Goal: Task Accomplishment & Management: Use online tool/utility

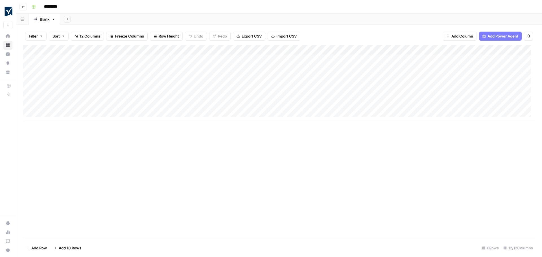
click at [120, 49] on div "Add Column" at bounding box center [279, 83] width 512 height 76
click at [120, 49] on div at bounding box center [84, 50] width 82 height 11
click at [102, 50] on div at bounding box center [84, 50] width 82 height 11
click at [144, 157] on div "Add Column" at bounding box center [279, 142] width 512 height 194
click at [171, 51] on div "Add Column" at bounding box center [279, 83] width 512 height 76
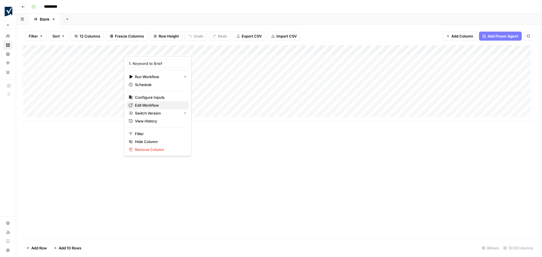
click at [157, 105] on span "Edit Workflow" at bounding box center [159, 105] width 49 height 6
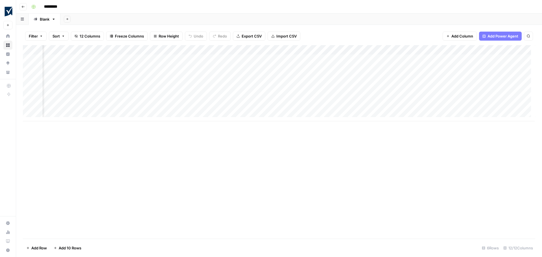
scroll to position [0, 209]
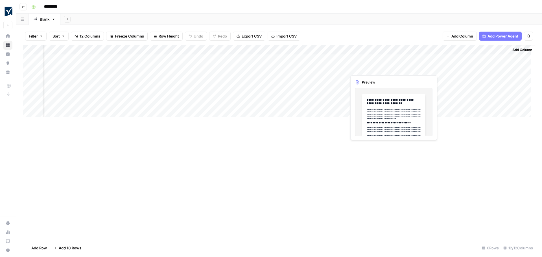
click at [359, 68] on div "Add Column" at bounding box center [279, 83] width 512 height 76
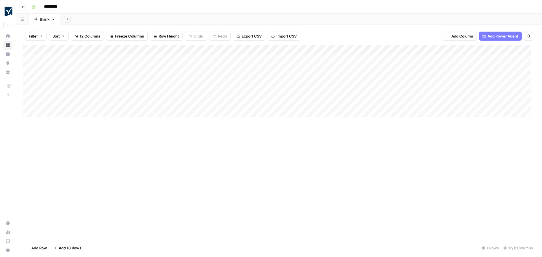
scroll to position [0, 0]
click at [510, 71] on div "Add Column" at bounding box center [279, 83] width 512 height 76
click at [431, 67] on div "Add Column" at bounding box center [279, 83] width 512 height 76
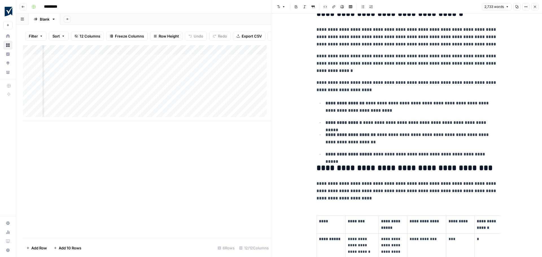
scroll to position [84, 0]
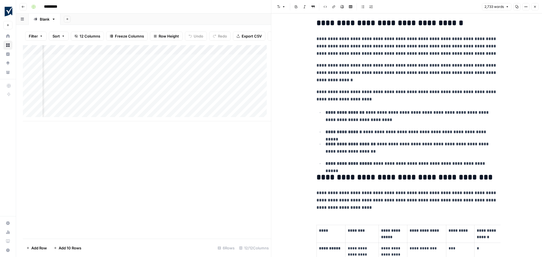
click at [438, 133] on p "**********" at bounding box center [411, 131] width 172 height 7
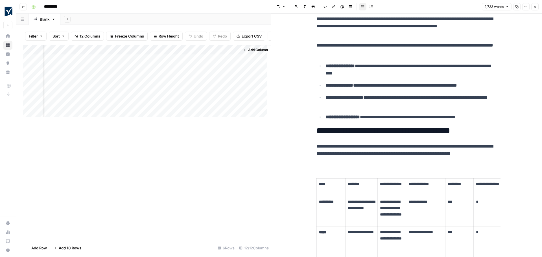
scroll to position [0, 0]
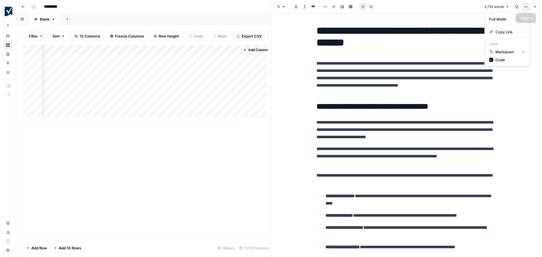
click at [524, 7] on button "Options" at bounding box center [525, 6] width 7 height 7
click at [499, 62] on span "Code" at bounding box center [508, 60] width 27 height 6
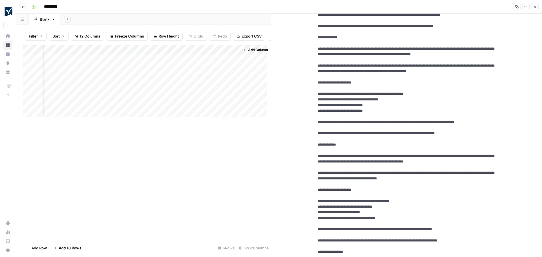
scroll to position [621, 0]
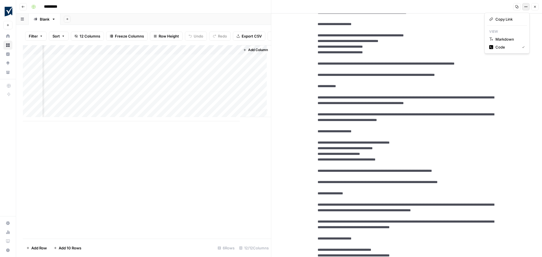
click at [526, 7] on icon "button" at bounding box center [526, 6] width 1 height 1
click at [501, 43] on button "Markdown" at bounding box center [507, 39] width 40 height 8
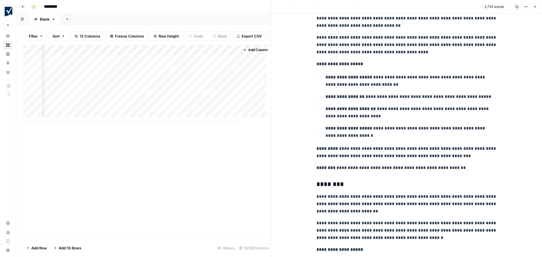
scroll to position [0, 0]
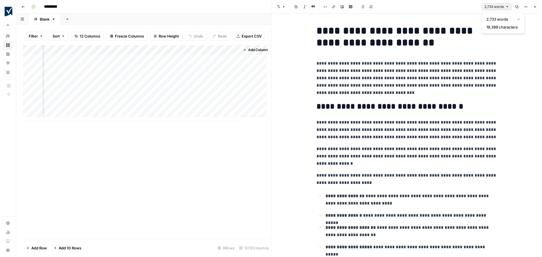
click at [508, 6] on icon "button" at bounding box center [507, 6] width 3 height 3
click at [525, 7] on icon "button" at bounding box center [525, 6] width 3 height 3
click at [499, 59] on span "Code" at bounding box center [508, 60] width 27 height 6
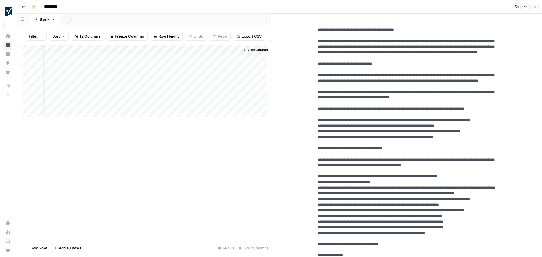
click at [526, 6] on icon "button" at bounding box center [525, 6] width 3 height 3
click at [499, 40] on span "Markdown" at bounding box center [508, 39] width 27 height 6
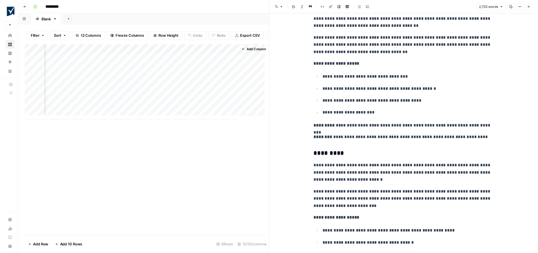
scroll to position [960, 0]
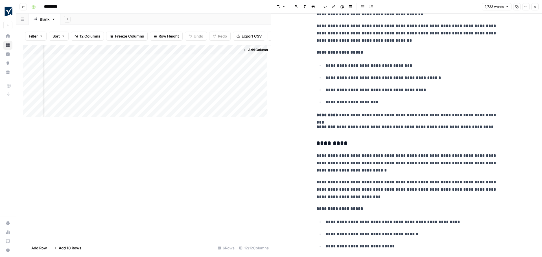
click at [536, 7] on icon "button" at bounding box center [534, 6] width 3 height 3
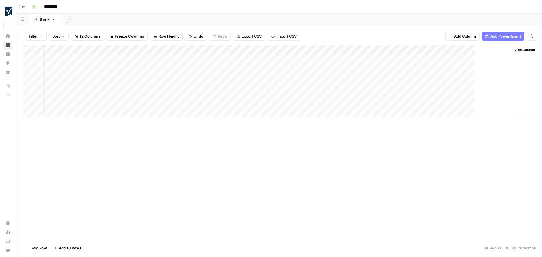
scroll to position [0, 202]
click at [399, 50] on div "Add Column" at bounding box center [279, 83] width 512 height 76
click at [389, 150] on div "Add Column" at bounding box center [279, 142] width 512 height 194
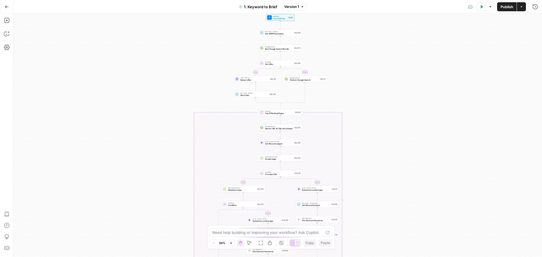
drag, startPoint x: 374, startPoint y: 81, endPoint x: 376, endPoint y: 120, distance: 38.4
click at [377, 249] on div "true false true false true false true false true false Workflow Input Settings …" at bounding box center [278, 136] width 528 height 244
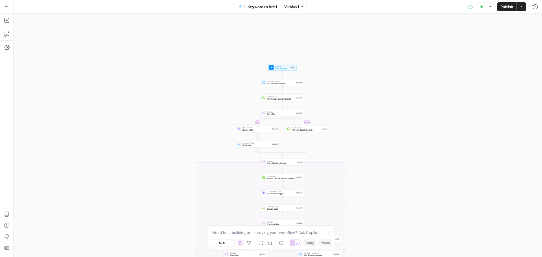
drag, startPoint x: 377, startPoint y: 88, endPoint x: 379, endPoint y: 153, distance: 64.7
click at [379, 153] on div "true false true false true false true false true false Workflow Input Settings …" at bounding box center [278, 136] width 528 height 244
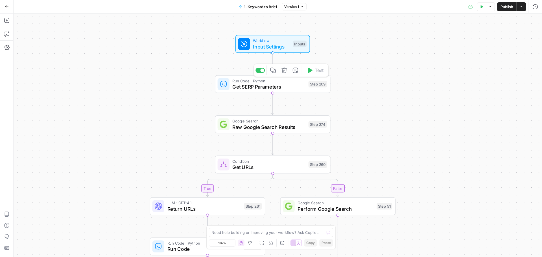
click at [230, 84] on div "Run Code · Python Get SERP Parameters Step 209 Copy step Delete step Add Note T…" at bounding box center [273, 84] width 110 height 13
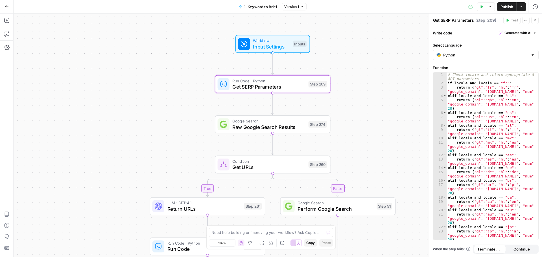
click at [418, 120] on div "true false false true false true false true false true Workflow Input Settings …" at bounding box center [278, 136] width 528 height 244
drag, startPoint x: 535, startPoint y: 20, endPoint x: 499, endPoint y: 23, distance: 36.0
click at [499, 23] on div "Get SERP Parameters Get SERP Parameters ( step_209 ) Test Actions Close" at bounding box center [486, 20] width 106 height 7
click at [534, 20] on icon "button" at bounding box center [534, 20] width 3 height 3
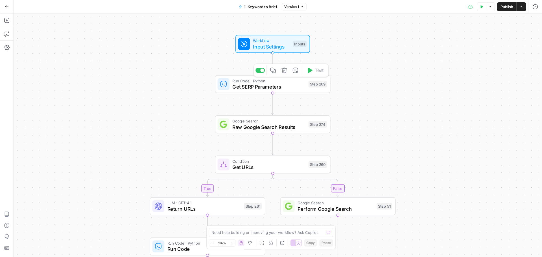
click at [242, 86] on span "Get SERP Parameters" at bounding box center [268, 86] width 73 height 7
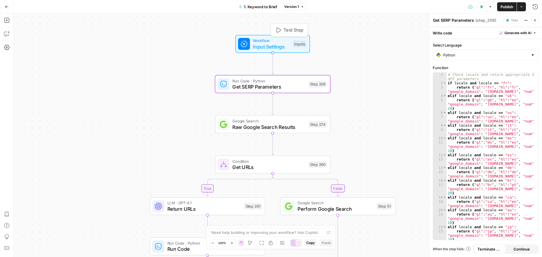
click at [264, 44] on span "Input Settings" at bounding box center [271, 46] width 37 height 7
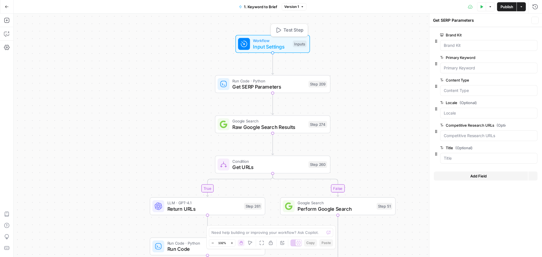
type textarea "Inputs"
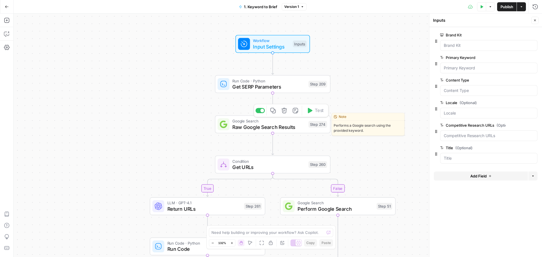
click at [266, 130] on span "Raw Google Search Results" at bounding box center [268, 126] width 73 height 7
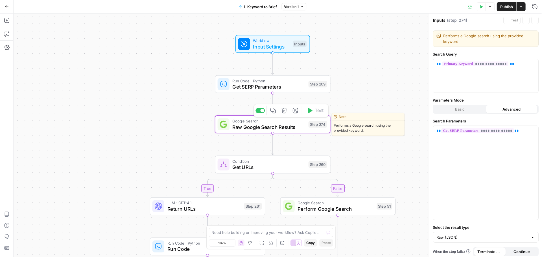
type textarea "Raw Google Search Results"
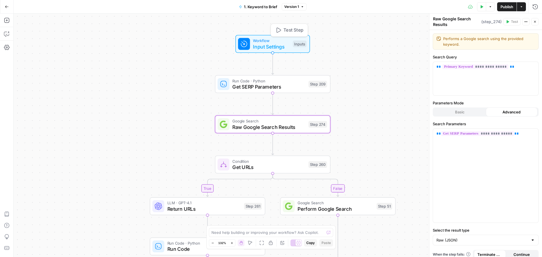
click at [273, 42] on span "Workflow" at bounding box center [271, 41] width 37 height 6
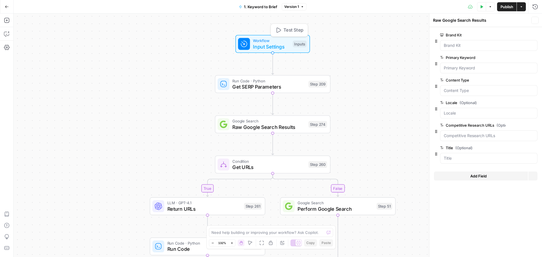
type textarea "Inputs"
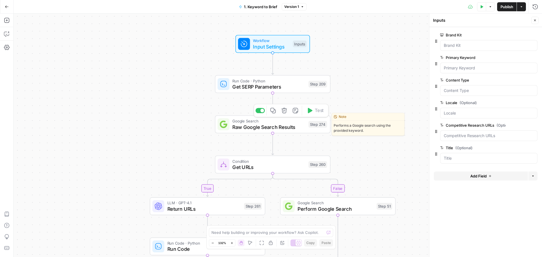
click at [266, 128] on span "Raw Google Search Results" at bounding box center [268, 126] width 73 height 7
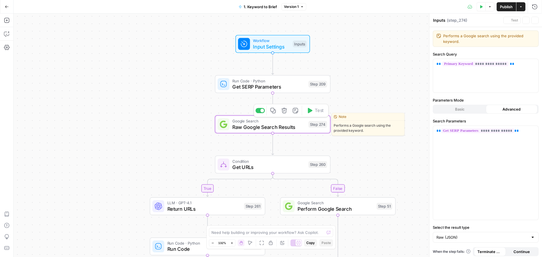
type textarea "Raw Google Search Results"
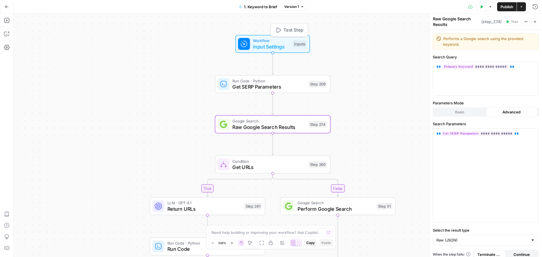
click at [266, 46] on span "Input Settings" at bounding box center [271, 46] width 37 height 7
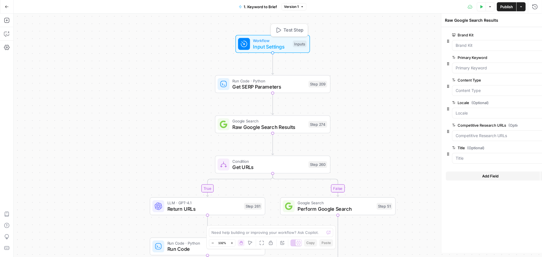
type textarea "Inputs"
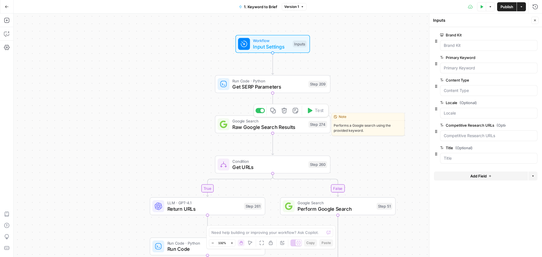
click at [254, 126] on span "Raw Google Search Results" at bounding box center [268, 126] width 73 height 7
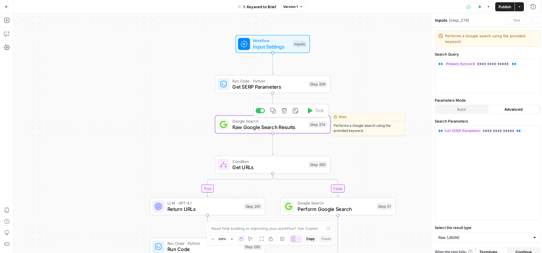
type textarea "Raw Google Search Results"
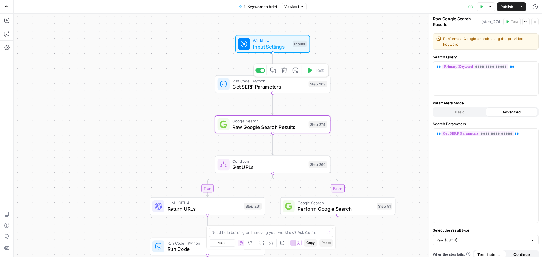
click at [258, 87] on span "Get SERP Parameters" at bounding box center [268, 86] width 73 height 7
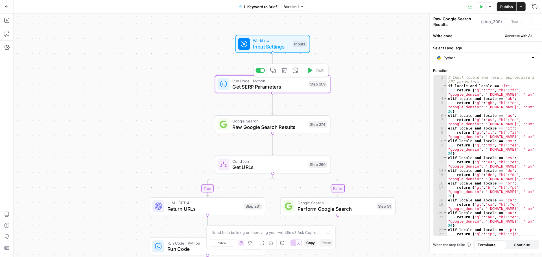
type textarea "Get SERP Parameters"
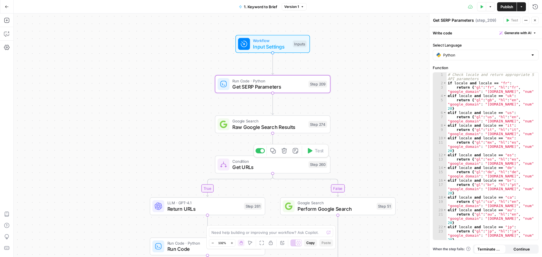
click at [269, 164] on span "Get URLs" at bounding box center [268, 166] width 73 height 7
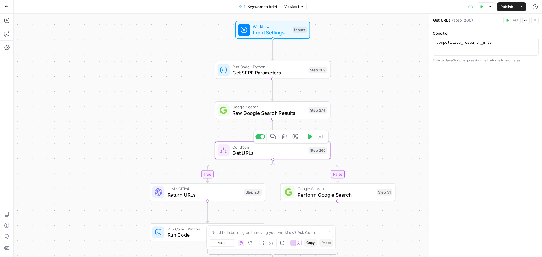
click at [242, 153] on span "Get URLs" at bounding box center [268, 152] width 73 height 7
click at [3, 6] on button "Go Back" at bounding box center [7, 7] width 10 height 10
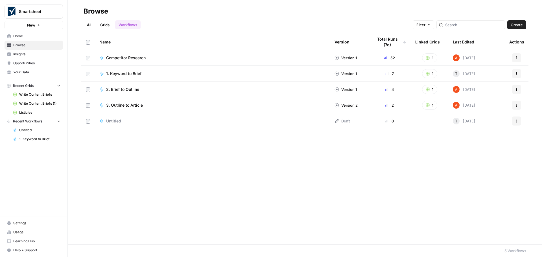
click at [133, 58] on span "Competitor Research" at bounding box center [126, 58] width 40 height 6
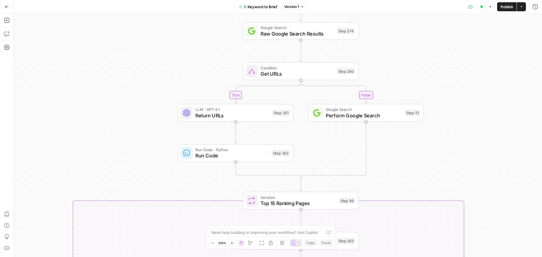
click at [293, 76] on span "Get URLs" at bounding box center [297, 73] width 73 height 7
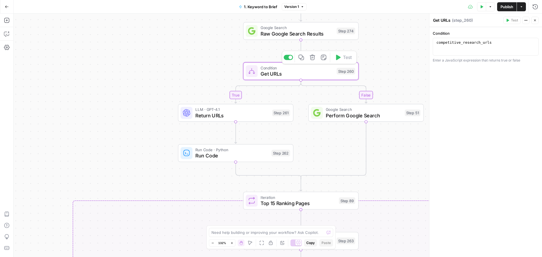
click at [270, 72] on span "Get URLs" at bounding box center [297, 73] width 73 height 7
click at [221, 158] on span "Run Code" at bounding box center [231, 155] width 73 height 7
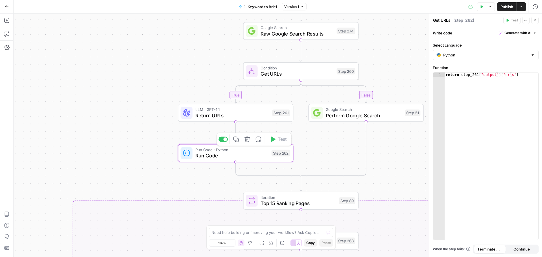
type textarea "Run Code"
click at [303, 76] on span "Get URLs" at bounding box center [297, 73] width 73 height 7
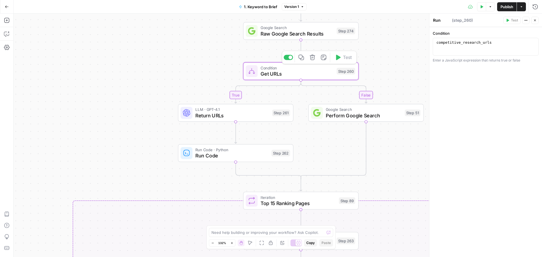
type textarea "Get URLs"
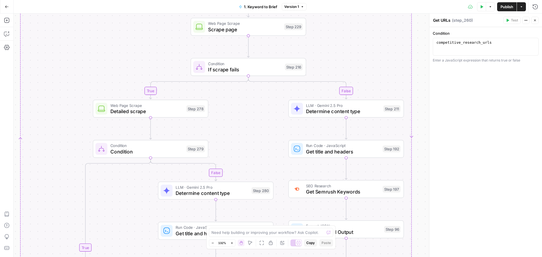
drag, startPoint x: 304, startPoint y: 158, endPoint x: 251, endPoint y: 117, distance: 66.4
click at [251, 117] on div "true false false true false true false true false true Workflow Input Settings …" at bounding box center [278, 136] width 528 height 244
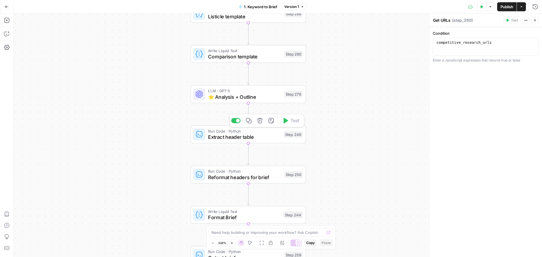
click at [229, 138] on span "Extract header table" at bounding box center [244, 136] width 73 height 7
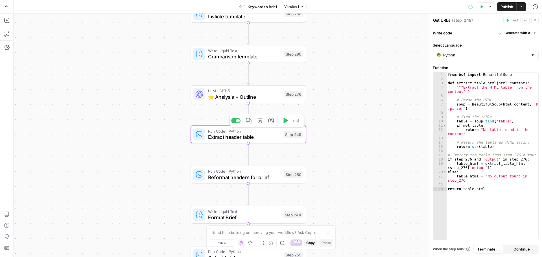
type textarea "Extract header table"
click at [232, 180] on span "Reformat headers for brief" at bounding box center [244, 177] width 73 height 7
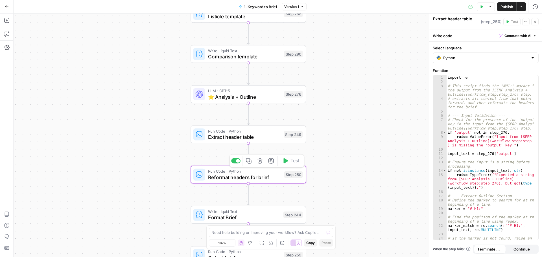
type textarea "Reformat headers for brief"
click at [354, 156] on div "true false false true false true false true false true Workflow Input Settings …" at bounding box center [278, 136] width 528 height 244
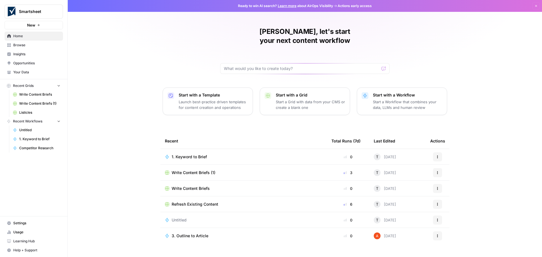
click at [25, 54] on span "Insights" at bounding box center [36, 54] width 47 height 5
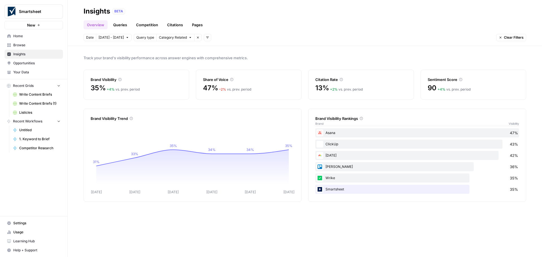
click at [184, 37] on button "Category Related" at bounding box center [175, 37] width 38 height 7
click at [32, 62] on span "Opportunities" at bounding box center [36, 63] width 47 height 5
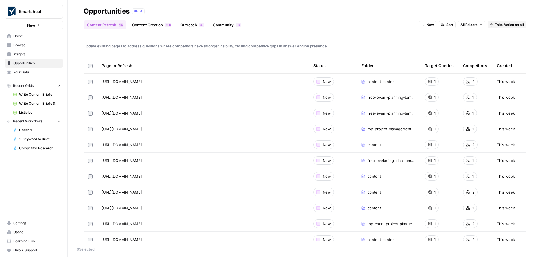
click at [148, 25] on link "Content Creation 0 0 1" at bounding box center [152, 24] width 46 height 9
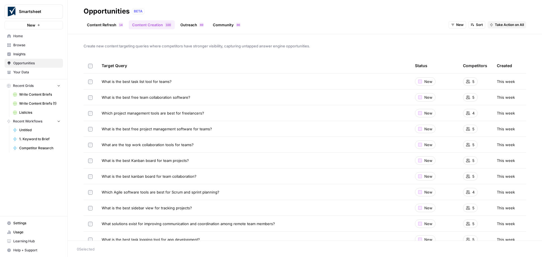
click at [193, 24] on link "Outreach 9 6" at bounding box center [192, 24] width 30 height 9
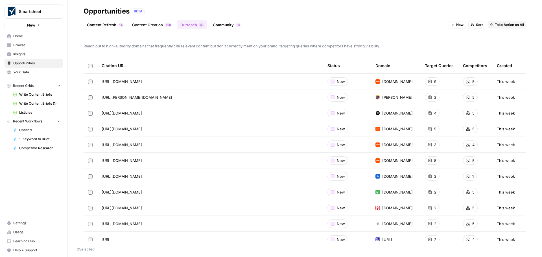
click at [217, 24] on link "Community 6 8" at bounding box center [226, 24] width 34 height 9
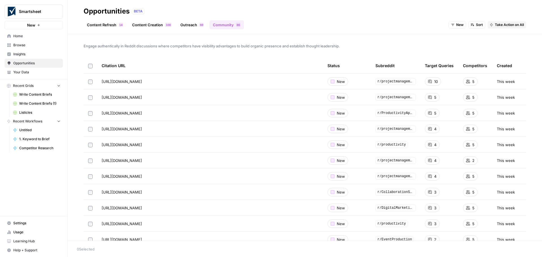
click at [187, 25] on link "Outreach 9 6" at bounding box center [192, 24] width 30 height 9
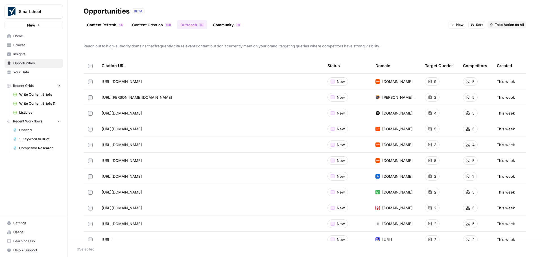
click at [101, 25] on link "Content Refresh 4 1" at bounding box center [105, 24] width 43 height 9
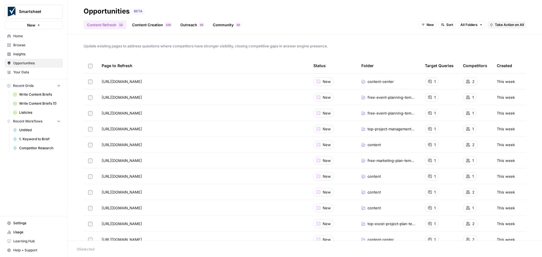
click at [142, 28] on link "Content Creation 0 0 1" at bounding box center [152, 24] width 46 height 9
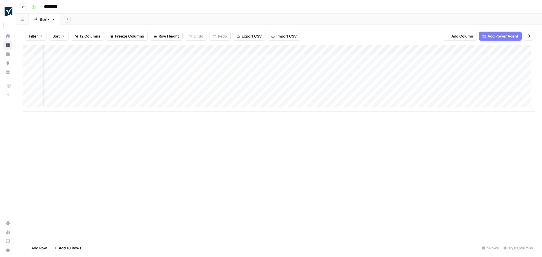
scroll to position [0, 178]
click at [422, 49] on div "Add Column" at bounding box center [279, 78] width 512 height 67
click at [381, 145] on div "Add Column" at bounding box center [279, 142] width 512 height 194
click at [399, 19] on div "Add Sheet" at bounding box center [301, 19] width 482 height 11
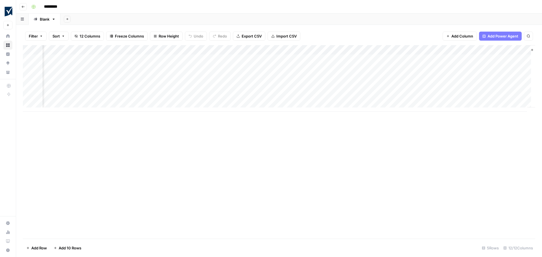
click at [420, 50] on div "Add Column" at bounding box center [279, 78] width 512 height 67
click at [390, 155] on div "Add Column" at bounding box center [279, 142] width 512 height 194
click at [419, 67] on div "Add Column" at bounding box center [279, 78] width 512 height 67
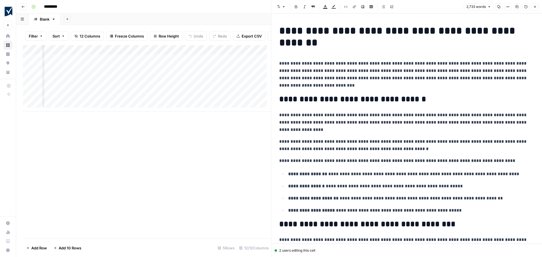
click at [507, 6] on icon "button" at bounding box center [507, 6] width 3 height 3
click at [484, 61] on span "Code" at bounding box center [490, 60] width 27 height 6
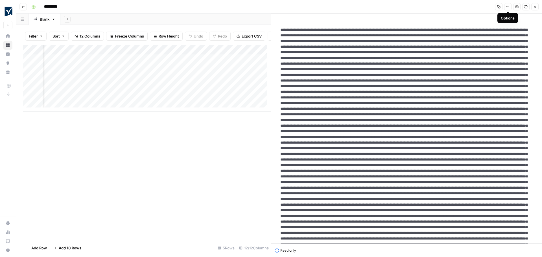
click at [508, 5] on icon "button" at bounding box center [507, 6] width 3 height 3
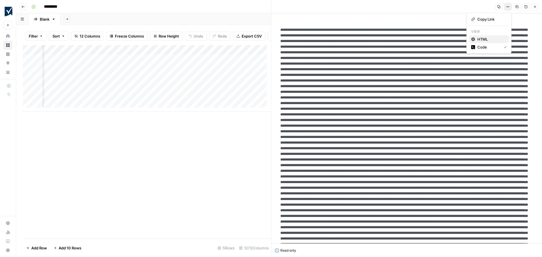
click at [486, 38] on span "HTML" at bounding box center [490, 39] width 27 height 6
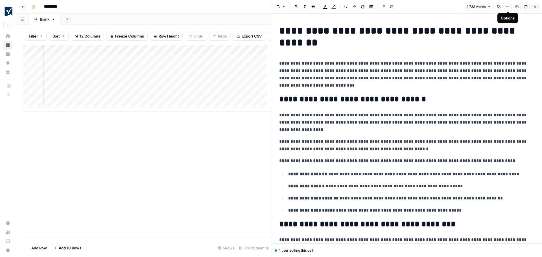
click at [534, 7] on icon "button" at bounding box center [534, 6] width 3 height 3
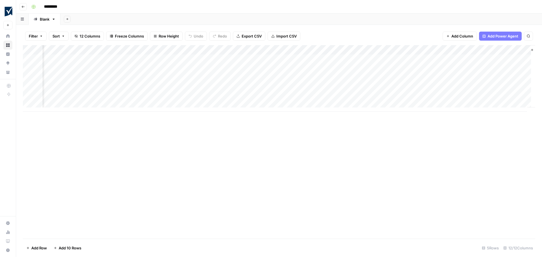
click at [421, 49] on div "Add Column" at bounding box center [279, 78] width 512 height 67
click at [405, 146] on div "Add Column" at bounding box center [279, 142] width 512 height 194
click at [419, 68] on div "Add Column" at bounding box center [279, 78] width 512 height 67
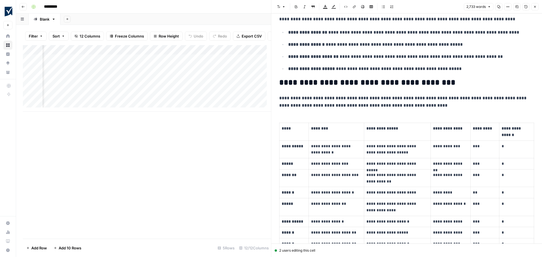
scroll to position [141, 0]
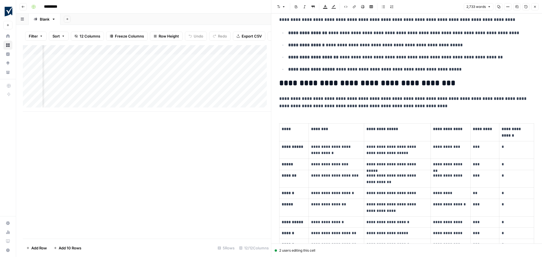
click at [281, 81] on h2 "**********" at bounding box center [404, 83] width 251 height 9
drag, startPoint x: 280, startPoint y: 82, endPoint x: 451, endPoint y: 86, distance: 171.4
click at [451, 86] on h2 "**********" at bounding box center [404, 83] width 251 height 9
drag, startPoint x: 336, startPoint y: 85, endPoint x: 421, endPoint y: 79, distance: 84.3
click at [421, 79] on h2 "**********" at bounding box center [404, 83] width 251 height 9
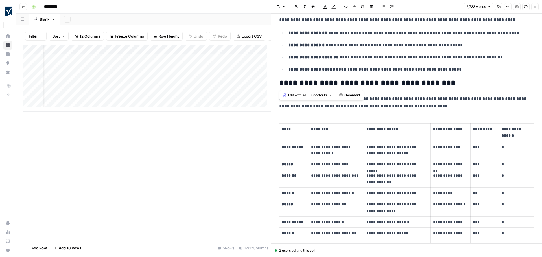
drag, startPoint x: 447, startPoint y: 83, endPoint x: 278, endPoint y: 84, distance: 169.7
click at [443, 82] on h2 "**********" at bounding box center [404, 83] width 251 height 9
click at [448, 82] on h2 "**********" at bounding box center [404, 83] width 251 height 9
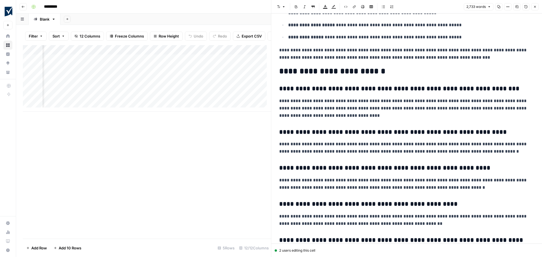
scroll to position [2841, 0]
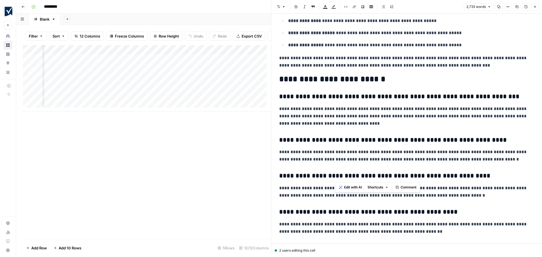
drag, startPoint x: 334, startPoint y: 177, endPoint x: 429, endPoint y: 177, distance: 94.9
click at [429, 177] on h3 "**********" at bounding box center [404, 176] width 251 height 8
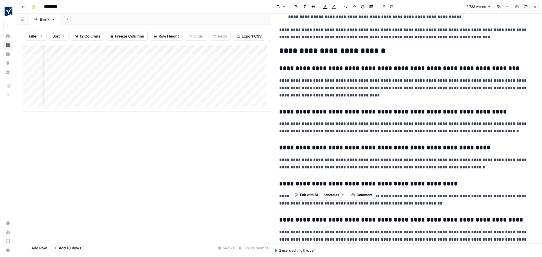
drag, startPoint x: 293, startPoint y: 183, endPoint x: 399, endPoint y: 188, distance: 106.0
click at [399, 188] on h3 "**********" at bounding box center [404, 184] width 251 height 8
click at [399, 187] on h3 "**********" at bounding box center [404, 184] width 251 height 8
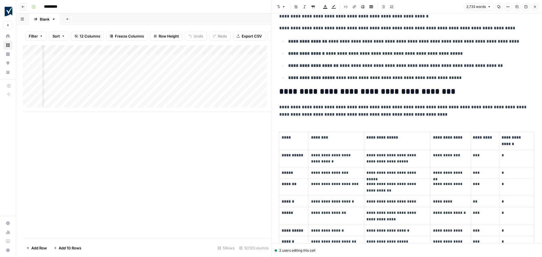
scroll to position [169, 0]
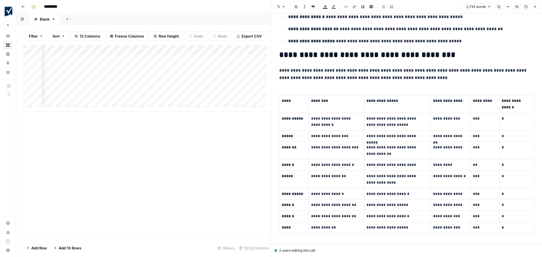
click at [166, 181] on div "Add Column" at bounding box center [147, 142] width 248 height 194
click at [155, 55] on div "Add Column" at bounding box center [147, 78] width 248 height 67
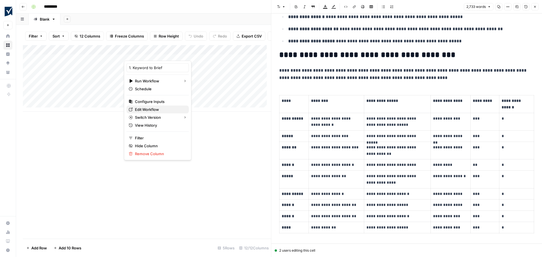
click at [150, 111] on span "Edit Workflow" at bounding box center [159, 110] width 49 height 6
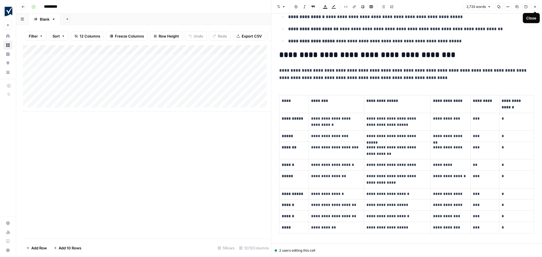
click at [536, 8] on button "Close" at bounding box center [534, 6] width 7 height 7
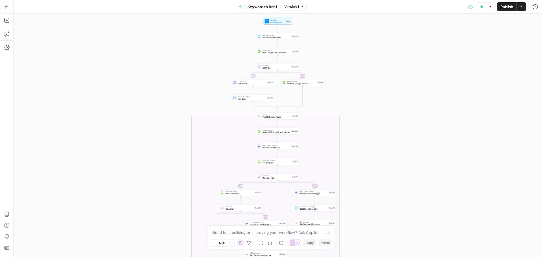
click at [325, 126] on div "true false true false true false true false true false Workflow Input Settings …" at bounding box center [278, 136] width 528 height 244
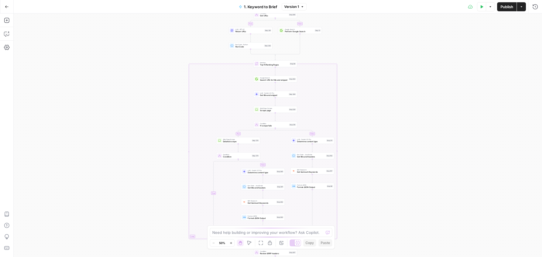
drag, startPoint x: 325, startPoint y: 141, endPoint x: 322, endPoint y: 89, distance: 52.0
click at [322, 89] on div "true false true false true false true false true false Workflow Input Settings …" at bounding box center [278, 136] width 528 height 244
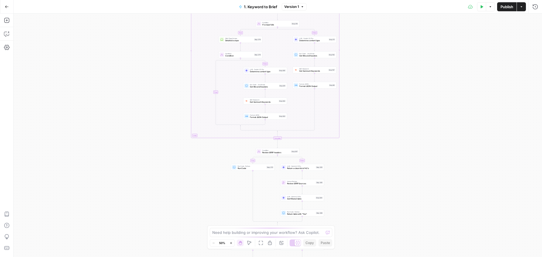
drag, startPoint x: 352, startPoint y: 139, endPoint x: 354, endPoint y: 130, distance: 8.7
click at [351, 49] on div "true false true false true false true false true false Workflow Input Settings …" at bounding box center [278, 136] width 528 height 244
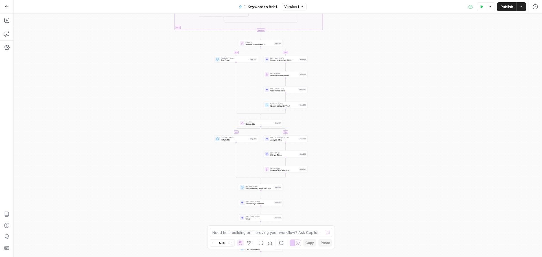
drag, startPoint x: 364, startPoint y: 190, endPoint x: 347, endPoint y: 82, distance: 109.1
click at [347, 82] on div "true false true false true false true false true false Workflow Input Settings …" at bounding box center [278, 136] width 528 height 244
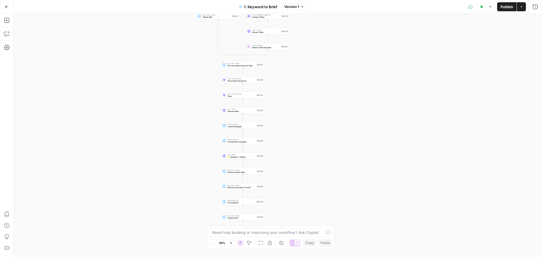
drag, startPoint x: 355, startPoint y: 207, endPoint x: 337, endPoint y: 84, distance: 124.1
click at [337, 84] on div "true false true false true false true false true false Workflow Input Settings …" at bounding box center [278, 136] width 528 height 244
drag, startPoint x: 325, startPoint y: 185, endPoint x: 321, endPoint y: 151, distance: 34.1
click at [321, 151] on div "true false true false true false true false true false Workflow Input Settings …" at bounding box center [278, 136] width 528 height 244
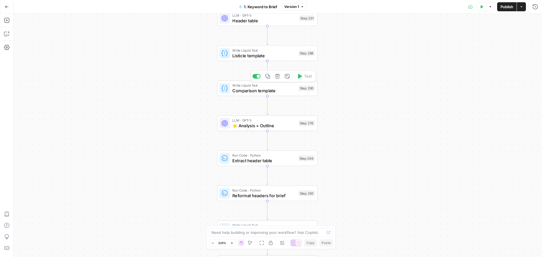
click at [252, 87] on span "Comparison template" at bounding box center [264, 90] width 64 height 6
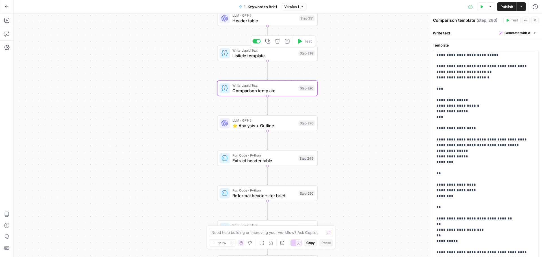
click at [240, 57] on span "Listicle template" at bounding box center [264, 55] width 64 height 6
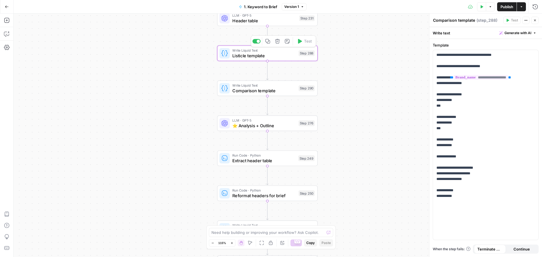
type textarea "Listicle template"
click at [245, 161] on span "Extract header table" at bounding box center [263, 161] width 63 height 6
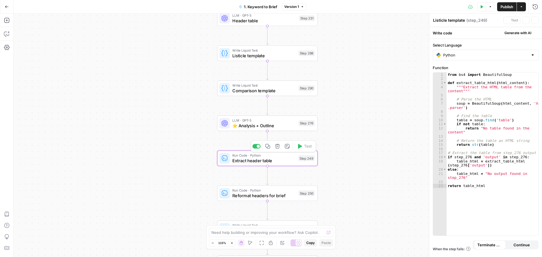
type textarea "Extract header table"
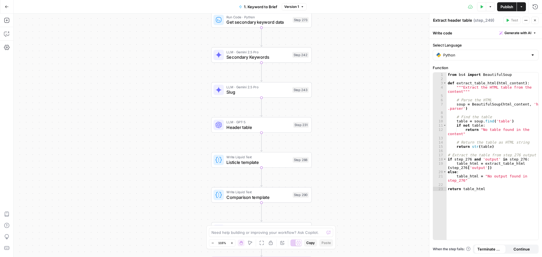
drag, startPoint x: 344, startPoint y: 89, endPoint x: 338, endPoint y: 196, distance: 106.9
click at [338, 196] on div "true false false true false true false true false true Workflow Input Settings …" at bounding box center [278, 136] width 528 height 244
click at [248, 95] on span "Slug" at bounding box center [257, 92] width 63 height 6
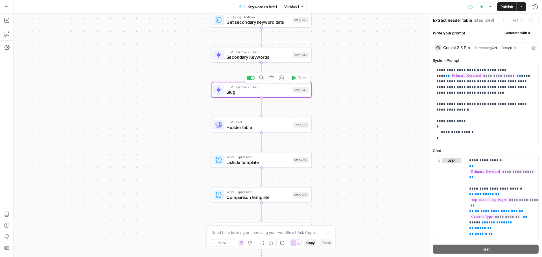
type textarea "Slug"
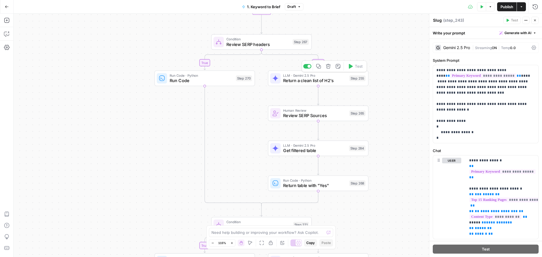
click at [308, 79] on span "Return a clean list of H2's" at bounding box center [315, 80] width 64 height 6
click at [302, 115] on span "Review SERP Sources" at bounding box center [315, 115] width 64 height 6
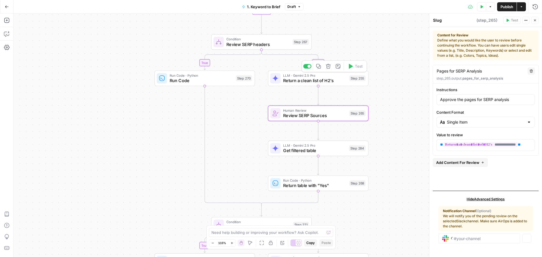
type textarea "Review SERP Sources"
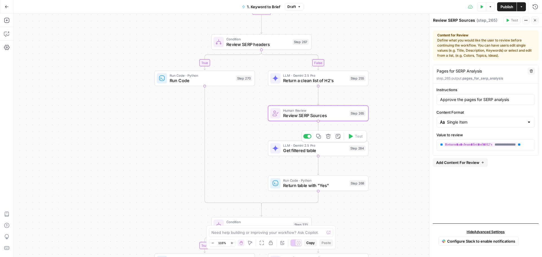
click at [297, 150] on span "Get filtered table" at bounding box center [314, 150] width 63 height 6
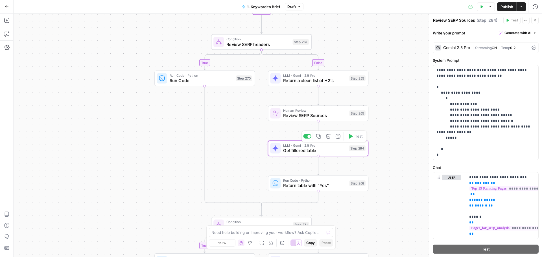
type textarea "Get filtered table"
click at [295, 186] on span "Return table with "Yes"" at bounding box center [315, 185] width 64 height 6
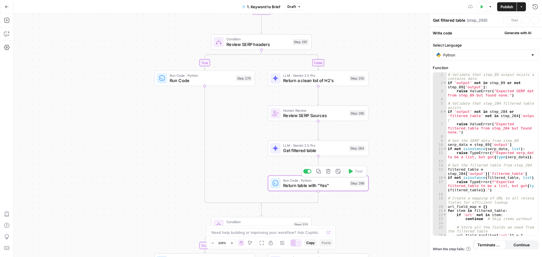
type textarea "Return table with "Yes""
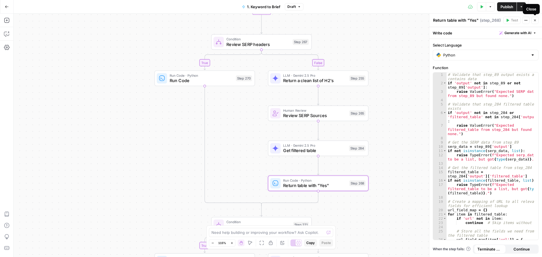
click at [535, 21] on icon "button" at bounding box center [534, 20] width 3 height 3
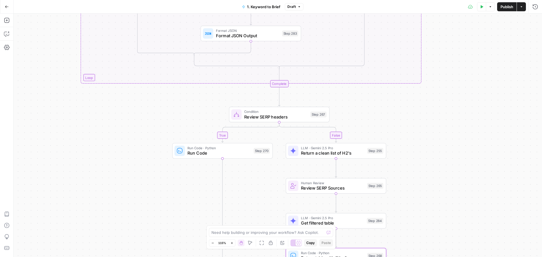
drag, startPoint x: 412, startPoint y: 98, endPoint x: 430, endPoint y: 171, distance: 75.5
click at [430, 171] on div "true false false true false true false true false true Workflow Input Settings …" at bounding box center [278, 136] width 528 height 244
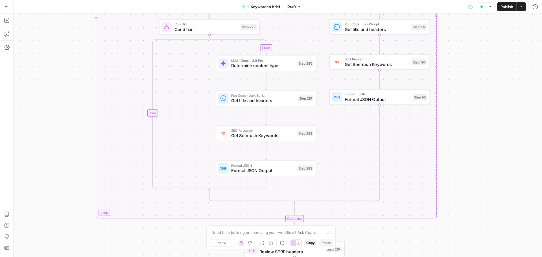
drag, startPoint x: 441, startPoint y: 62, endPoint x: 454, endPoint y: 185, distance: 123.5
click at [454, 185] on div "true false false true false true false true false true Workflow Input Settings …" at bounding box center [278, 136] width 528 height 244
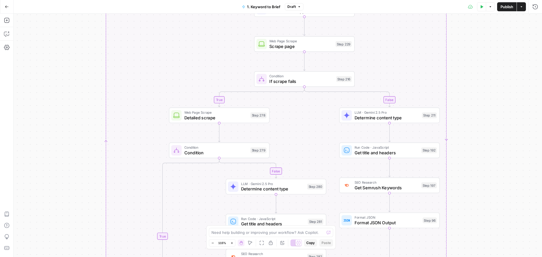
drag, startPoint x: 465, startPoint y: 69, endPoint x: 476, endPoint y: 163, distance: 94.1
click at [475, 197] on div "true false false true false true false true false true Workflow Input Settings …" at bounding box center [278, 136] width 528 height 244
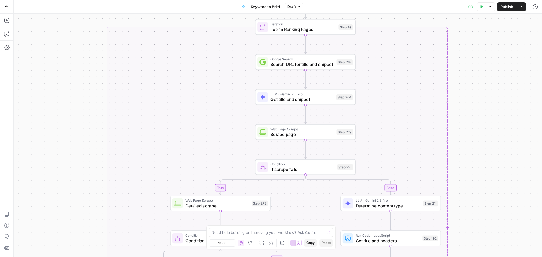
drag, startPoint x: 473, startPoint y: 83, endPoint x: 474, endPoint y: 155, distance: 72.0
click at [473, 170] on div "true false false true false true false true false true Workflow Input Settings …" at bounding box center [278, 136] width 528 height 244
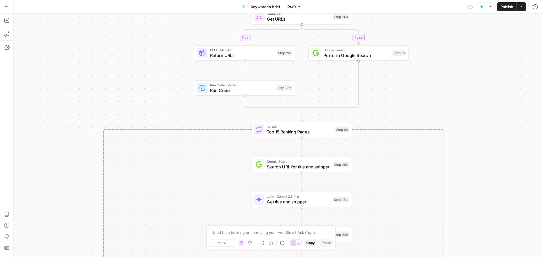
drag, startPoint x: 484, startPoint y: 71, endPoint x: 479, endPoint y: 151, distance: 80.3
click at [480, 161] on div "true false false true false true false true false true Workflow Input Settings …" at bounding box center [278, 136] width 528 height 244
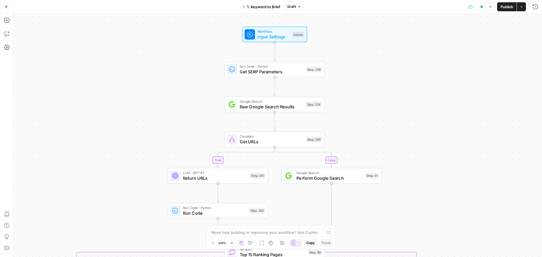
drag, startPoint x: 458, startPoint y: 123, endPoint x: 431, endPoint y: 107, distance: 31.0
click at [431, 107] on div "true false false true false true false true false true Workflow Input Settings …" at bounding box center [278, 136] width 528 height 244
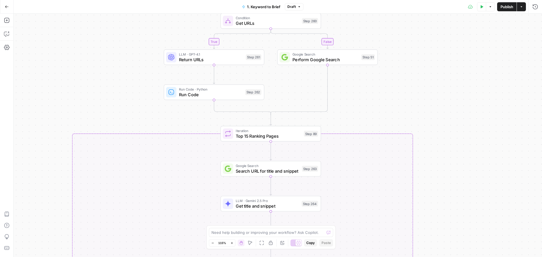
drag, startPoint x: 431, startPoint y: 189, endPoint x: 426, endPoint y: 71, distance: 117.8
click at [427, 69] on div "true false false true false true false true false true Workflow Input Settings …" at bounding box center [278, 136] width 528 height 244
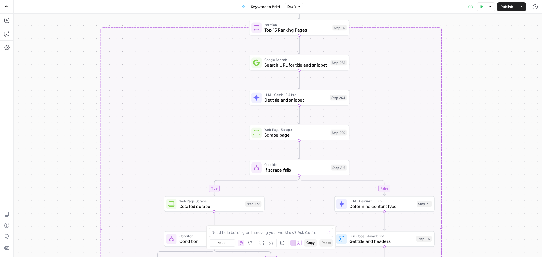
drag, startPoint x: 427, startPoint y: 213, endPoint x: 451, endPoint y: 111, distance: 105.1
click at [451, 111] on div "true false false true false true false true false true Workflow Input Settings …" at bounding box center [278, 136] width 528 height 244
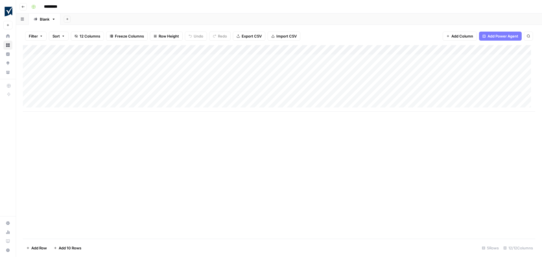
scroll to position [0, 209]
